Goal: Task Accomplishment & Management: Manage account settings

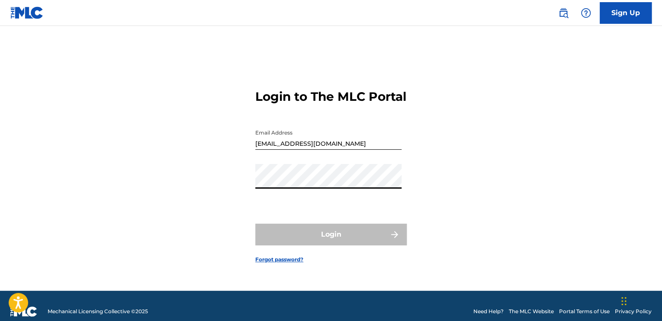
type input "[EMAIL_ADDRESS][DOMAIN_NAME]"
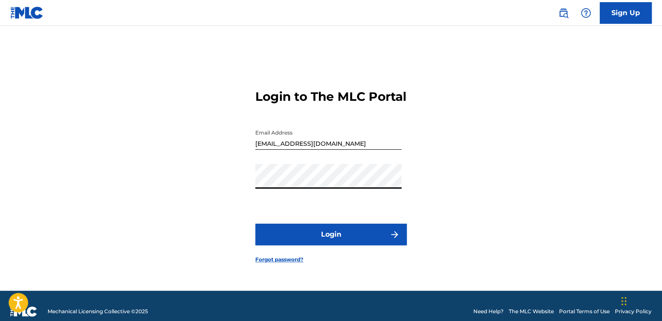
click at [337, 235] on button "Login" at bounding box center [331, 235] width 152 height 22
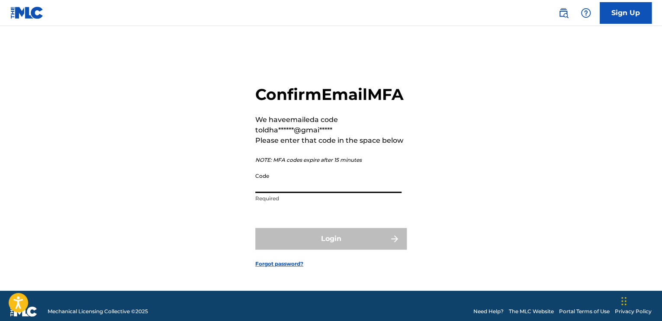
paste input "080850"
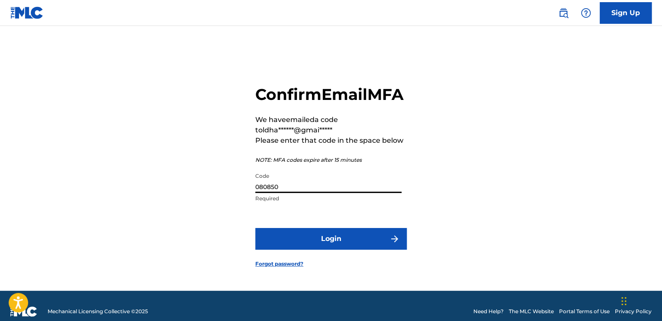
type input "080850"
click at [333, 250] on button "Login" at bounding box center [331, 239] width 152 height 22
